Goal: Information Seeking & Learning: Stay updated

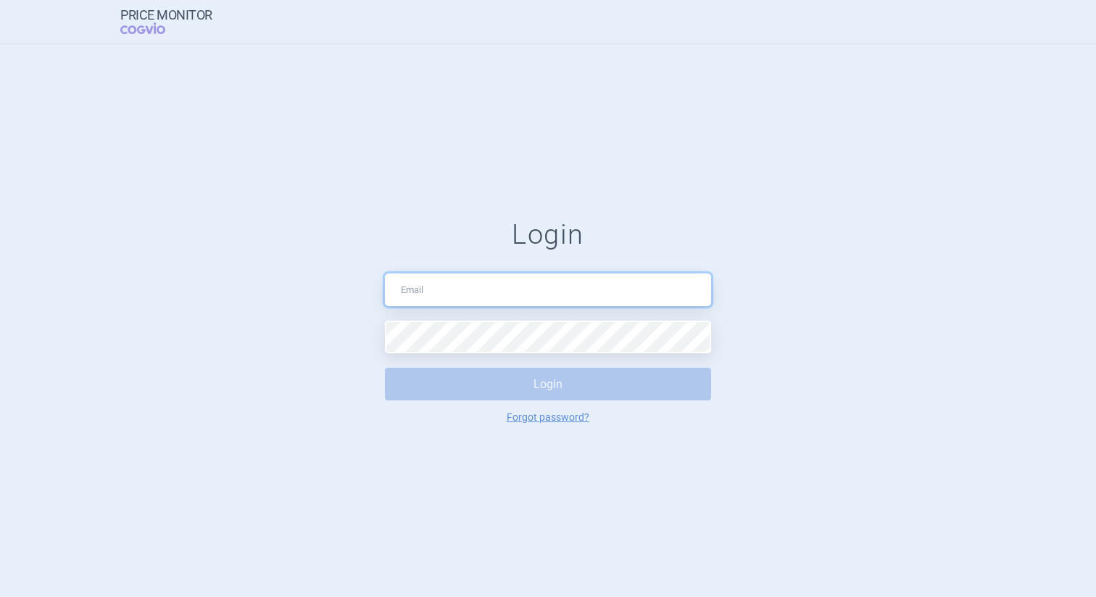
click at [436, 286] on input "text" at bounding box center [548, 289] width 326 height 33
click at [510, 287] on input "text" at bounding box center [548, 289] width 326 height 33
paste input "[EMAIL_ADDRESS][PERSON_NAME][DOMAIN_NAME]"
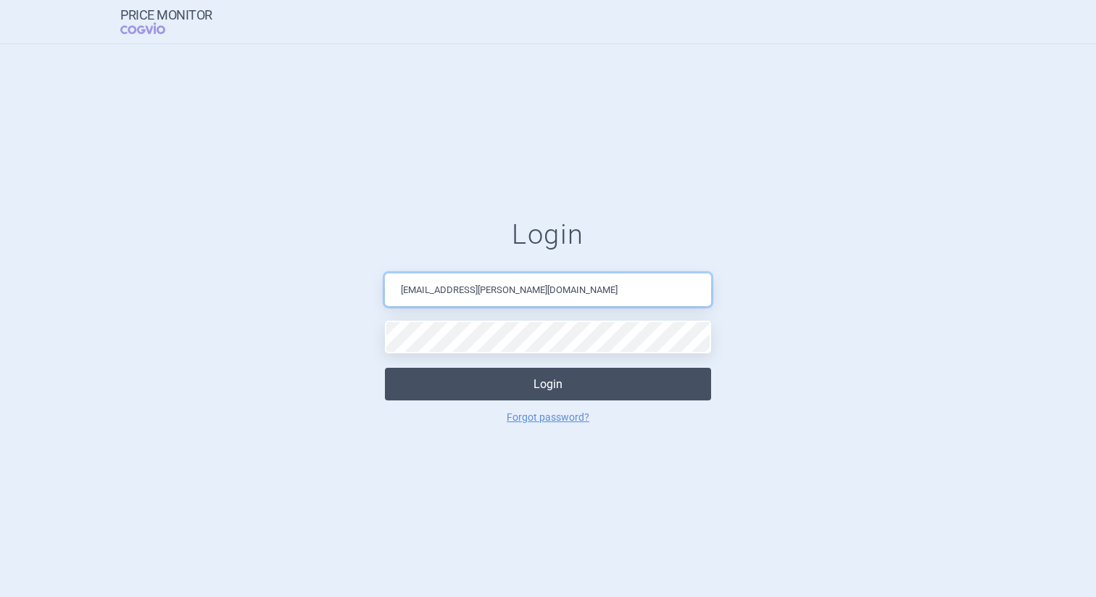
type input "[EMAIL_ADDRESS][PERSON_NAME][DOMAIN_NAME]"
click at [514, 382] on button "Login" at bounding box center [548, 383] width 326 height 33
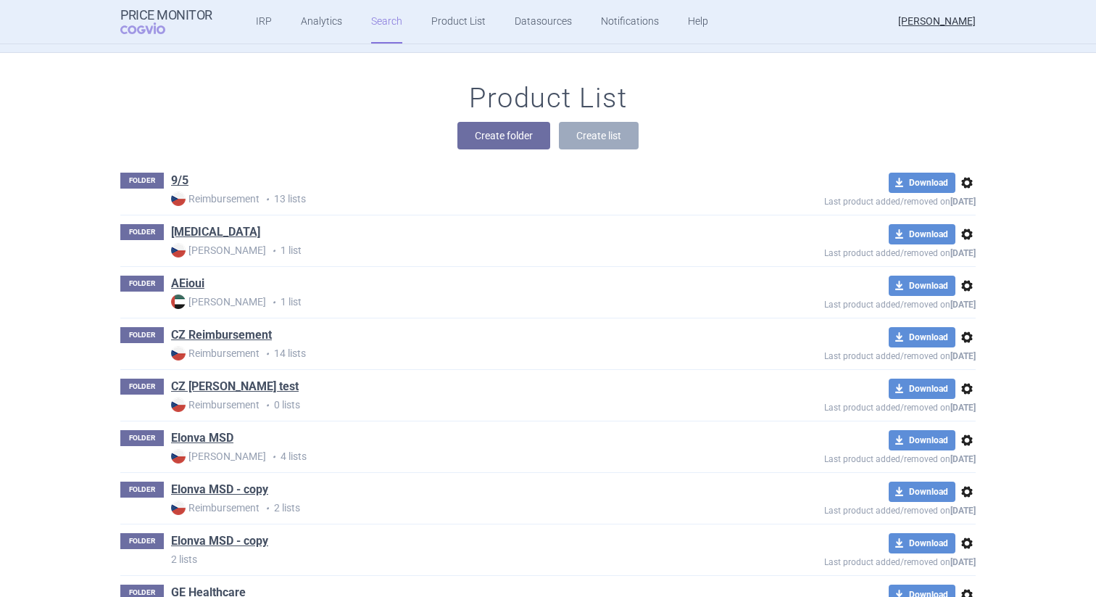
scroll to position [210, 0]
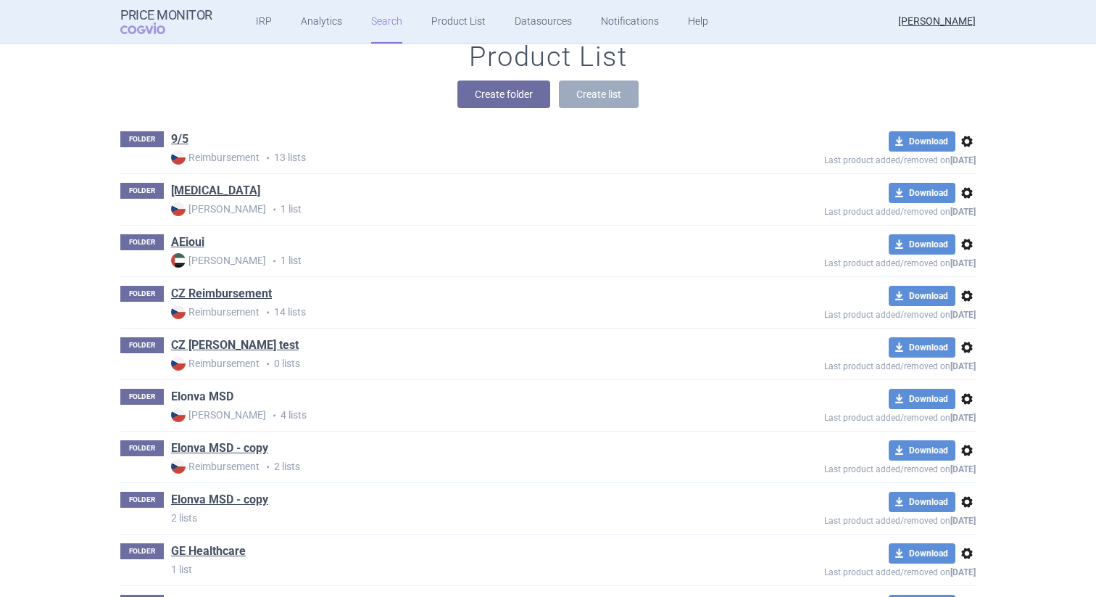
click at [202, 391] on link "Elonva MSD" at bounding box center [202, 397] width 62 height 16
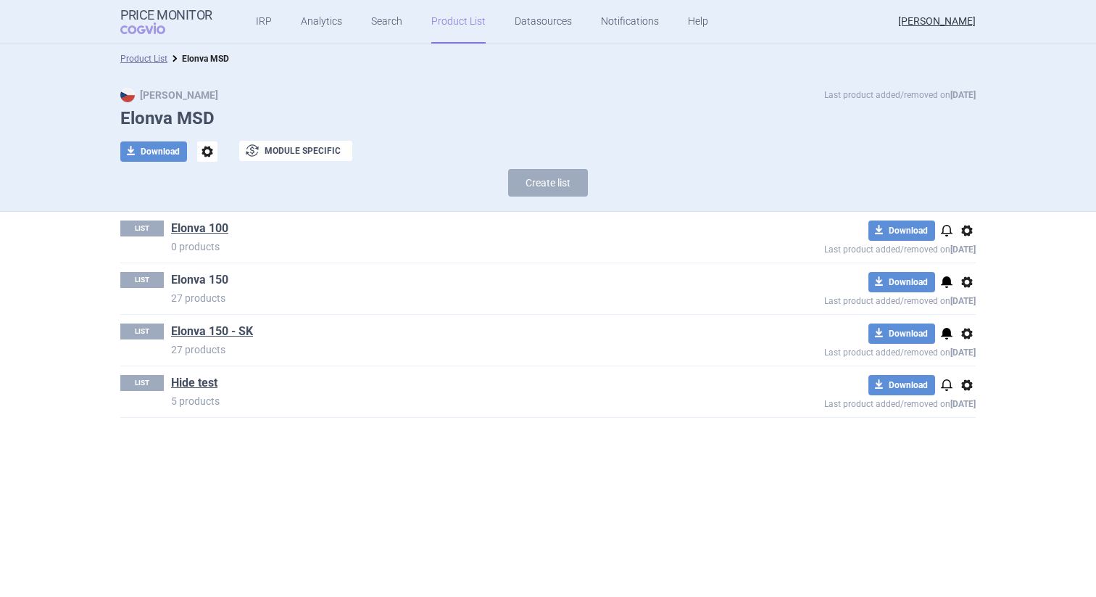
click at [210, 278] on link "Elonva 150" at bounding box center [199, 280] width 57 height 16
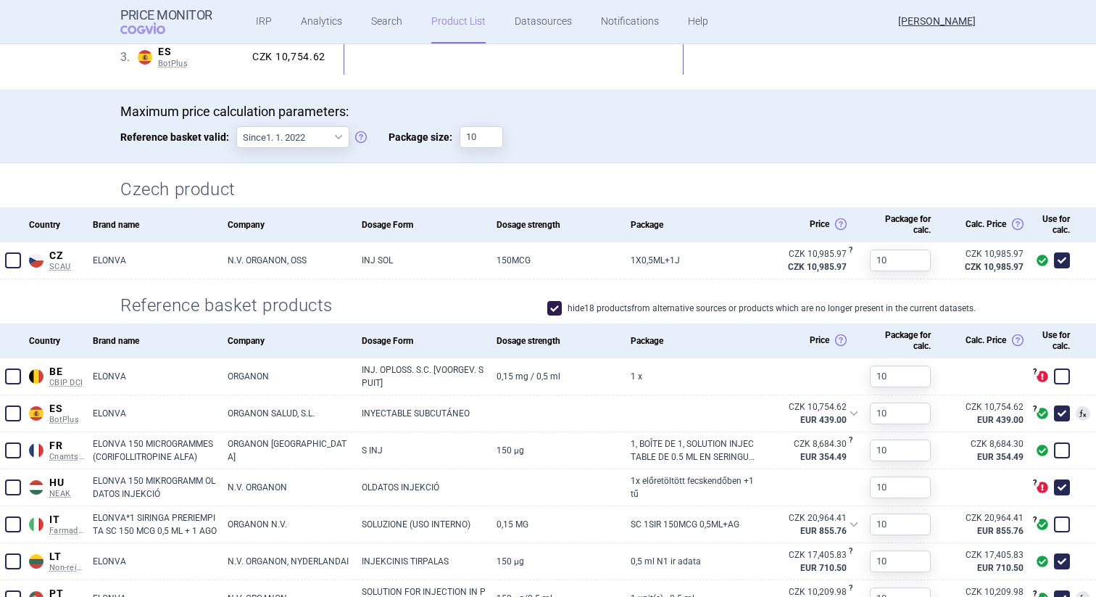
scroll to position [424, 0]
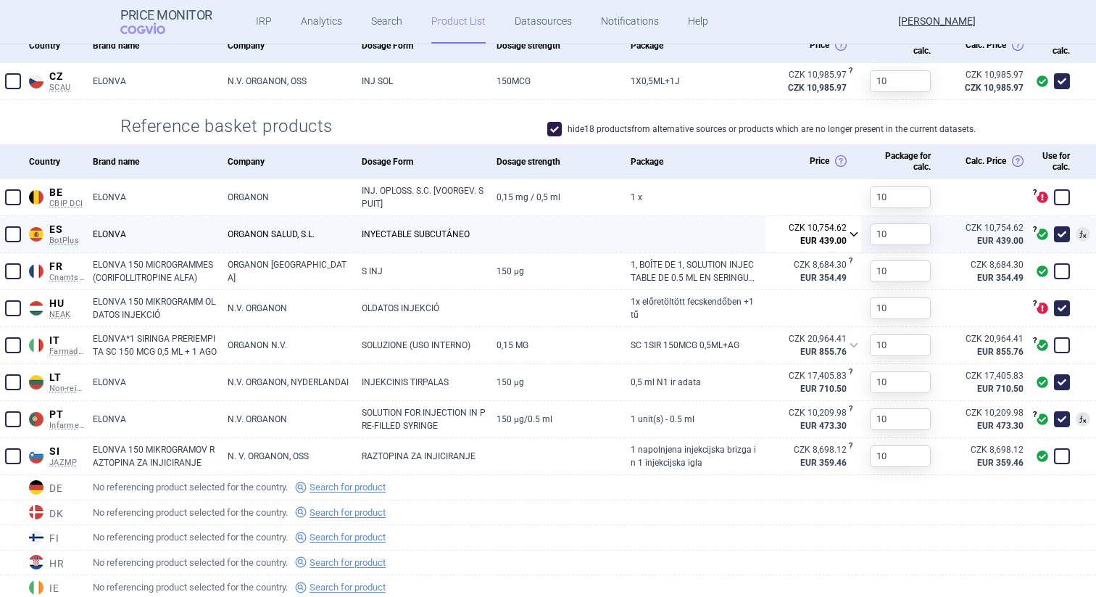
click at [834, 231] on div "CZK 10,754.62" at bounding box center [818, 227] width 58 height 13
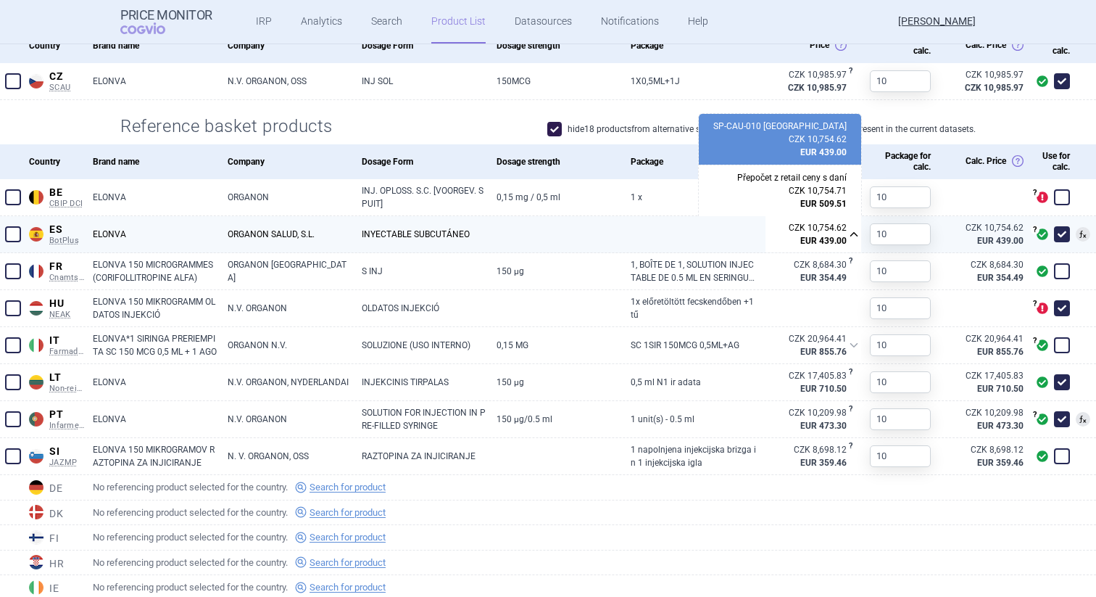
click at [823, 236] on strong "EUR 439.00" at bounding box center [823, 240] width 46 height 13
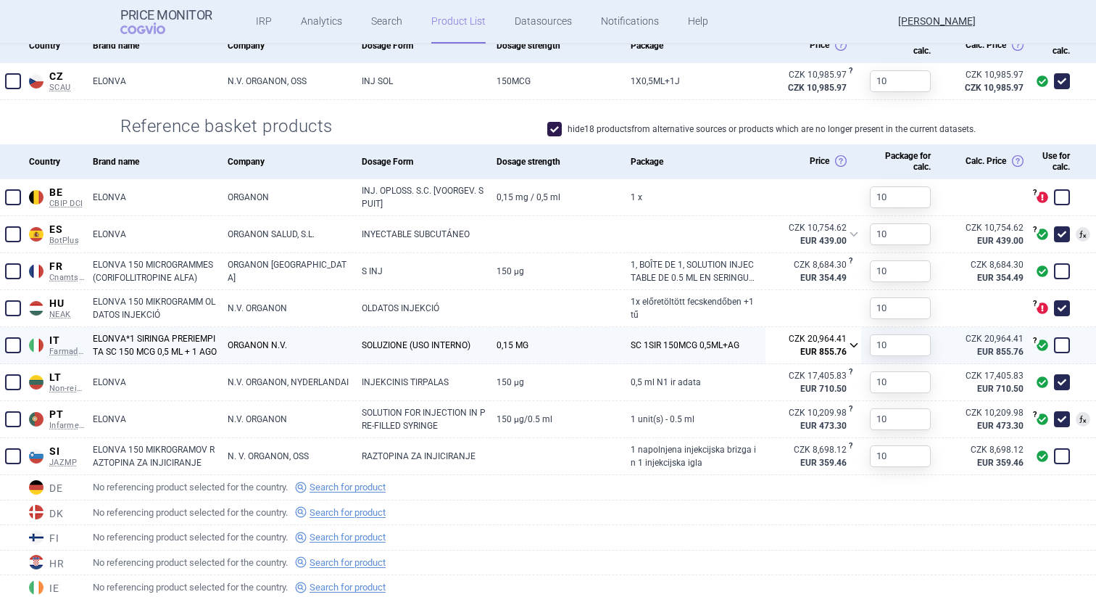
click at [828, 341] on div "CZK 20,964.41" at bounding box center [818, 338] width 58 height 13
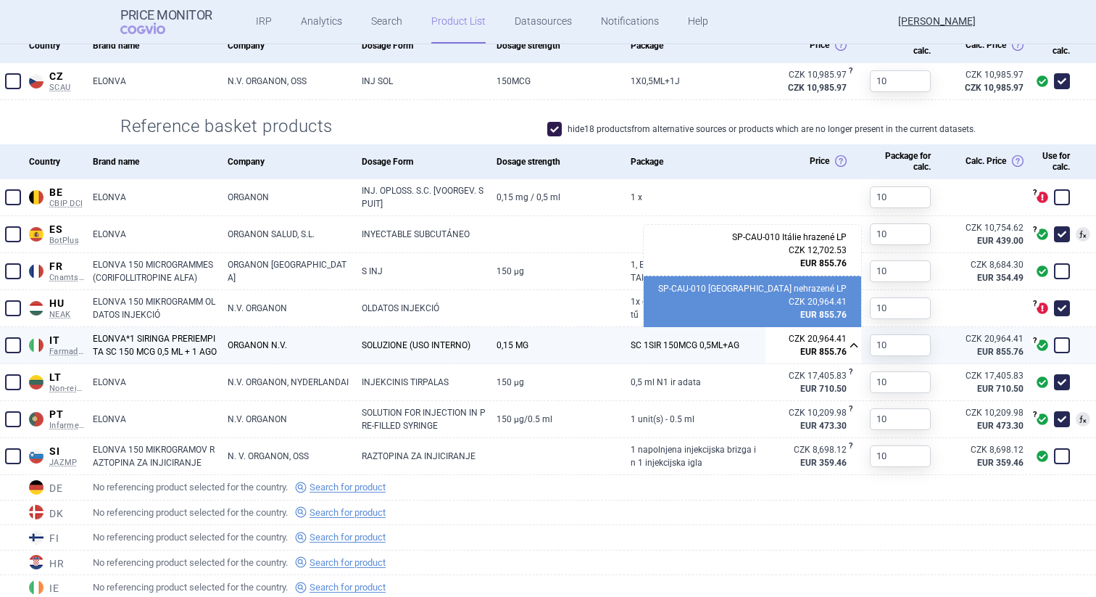
click at [830, 343] on div "CZK 20,964.41" at bounding box center [818, 338] width 58 height 13
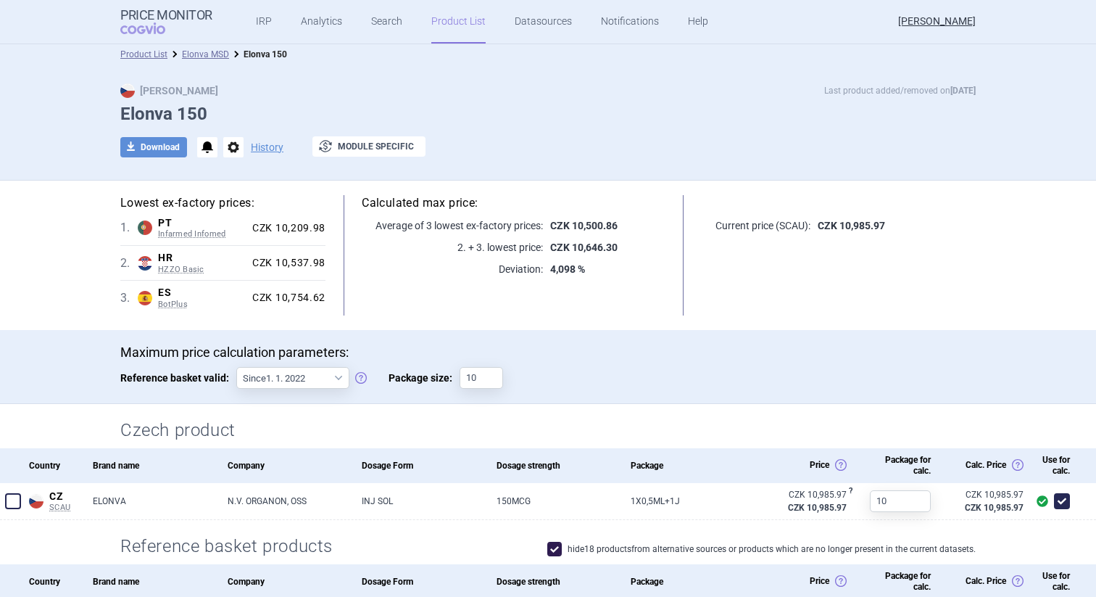
scroll to position [0, 0]
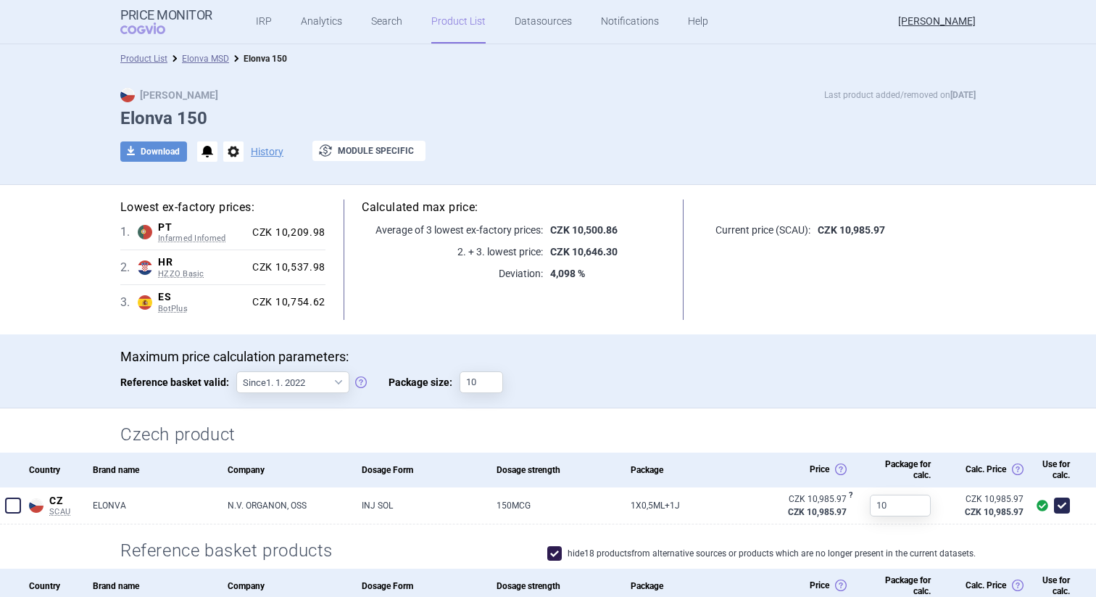
click at [713, 90] on div "Max Price Last product added/removed on [DATE]" at bounding box center [547, 95] width 855 height 14
click at [512, 82] on div "Max Price Last product added/removed on [DATE] Elonva 150 download Download not…" at bounding box center [548, 129] width 1096 height 112
